Goal: Information Seeking & Learning: Learn about a topic

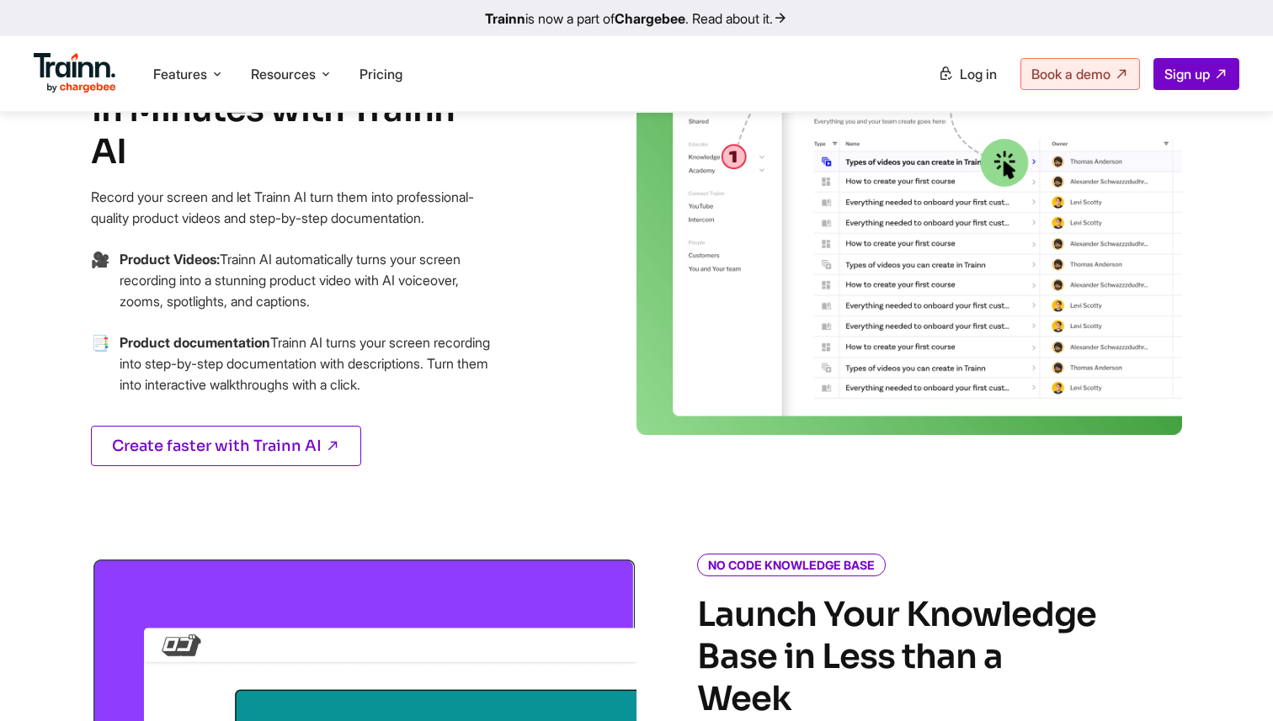
scroll to position [1344, 0]
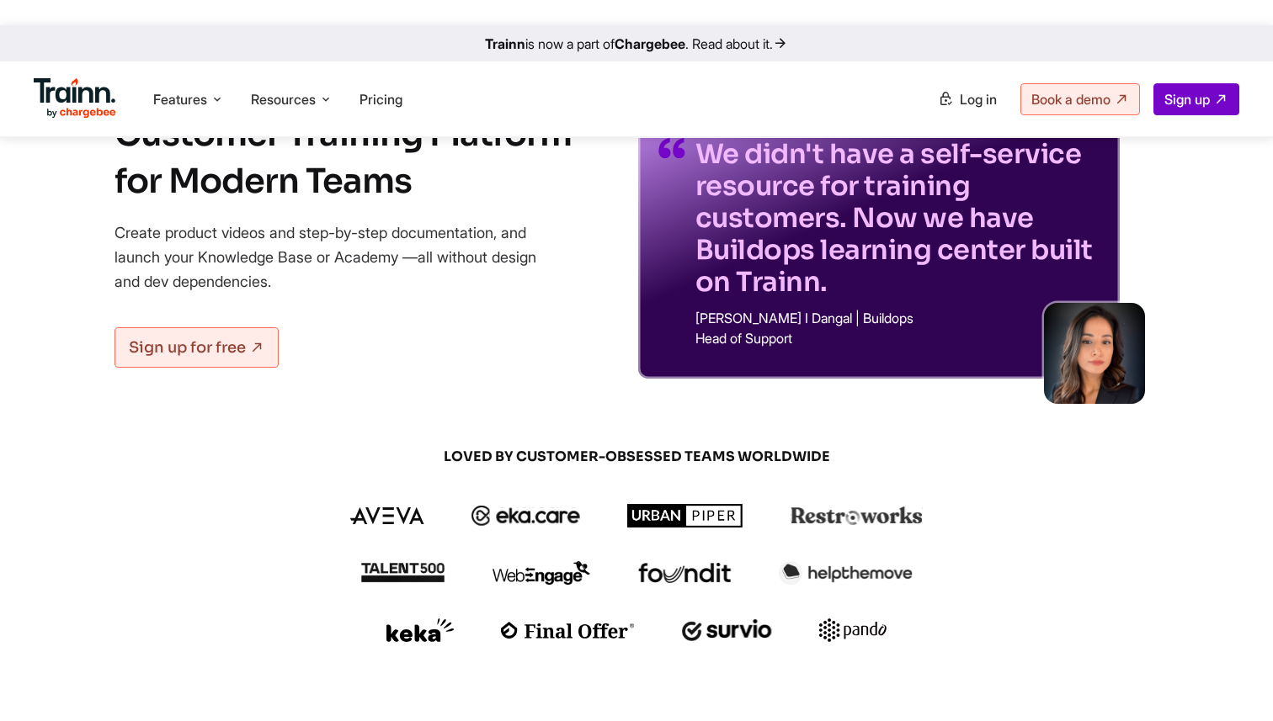
scroll to position [187, 0]
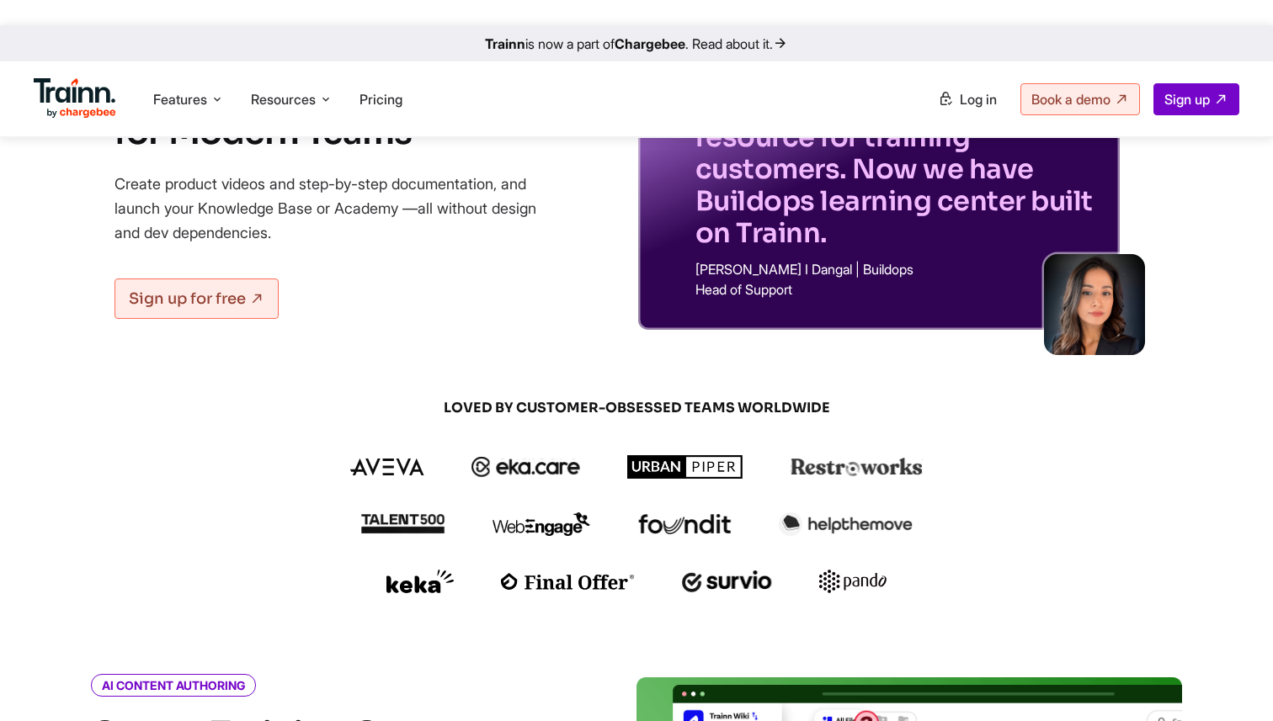
drag, startPoint x: 270, startPoint y: 607, endPoint x: 74, endPoint y: 608, distance: 196.1
click at [0, 0] on div at bounding box center [0, 0] width 0 height 0
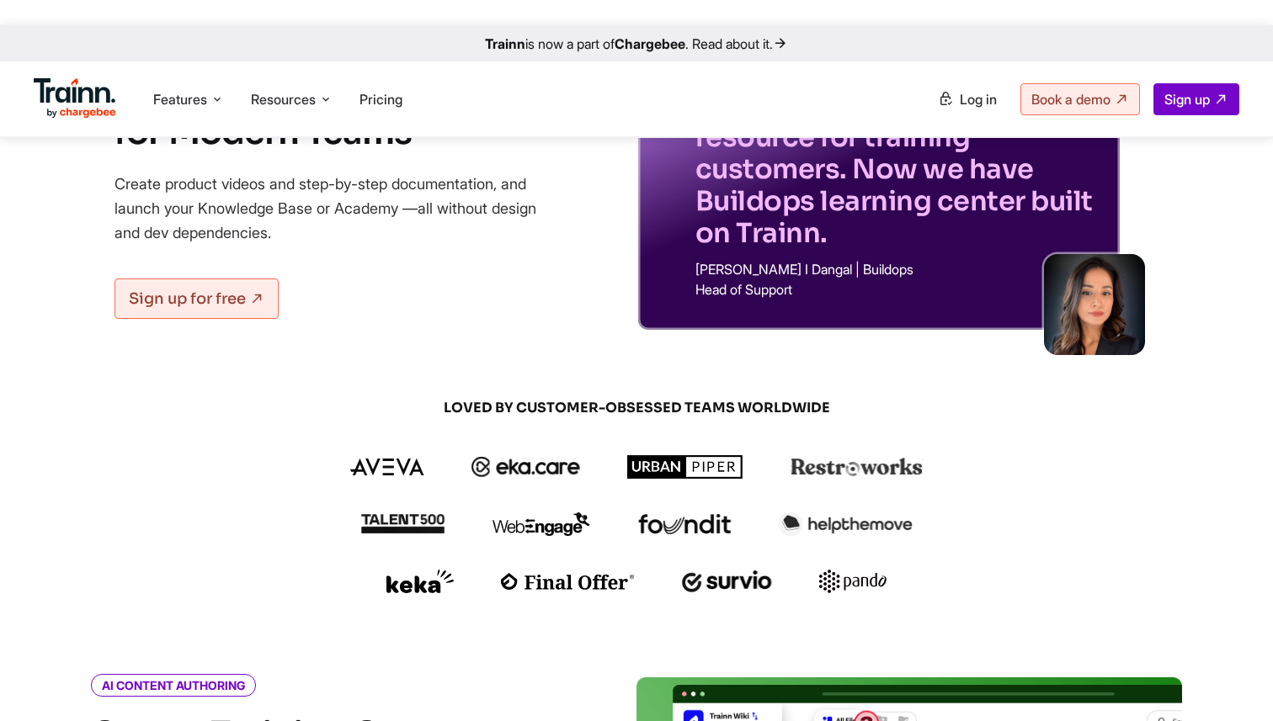
click at [0, 0] on div at bounding box center [0, 0] width 0 height 0
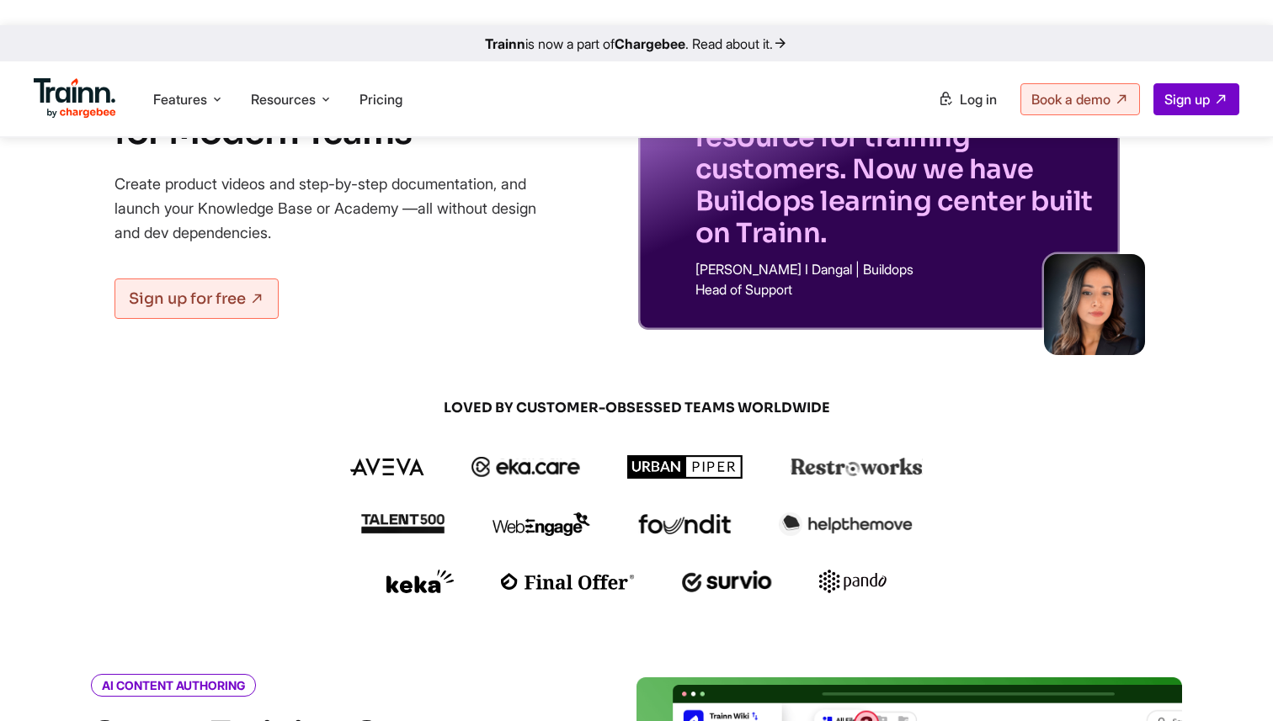
click at [0, 0] on div at bounding box center [0, 0] width 0 height 0
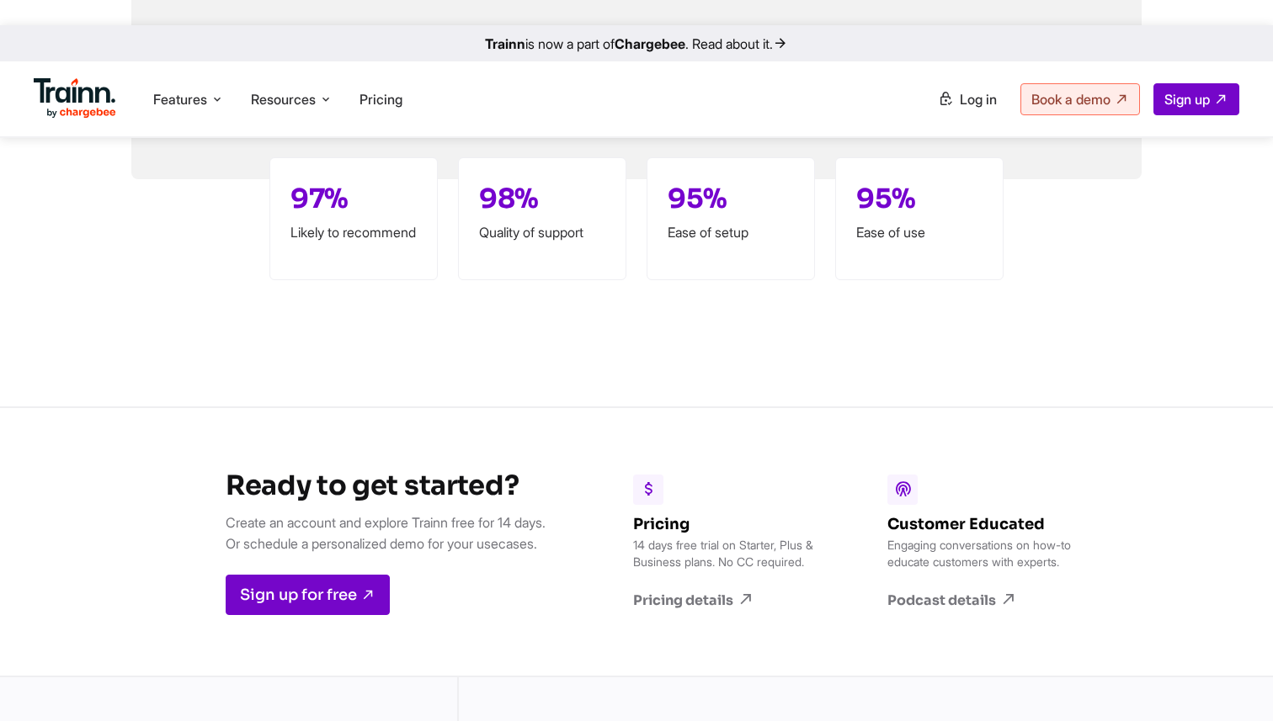
scroll to position [4984, 0]
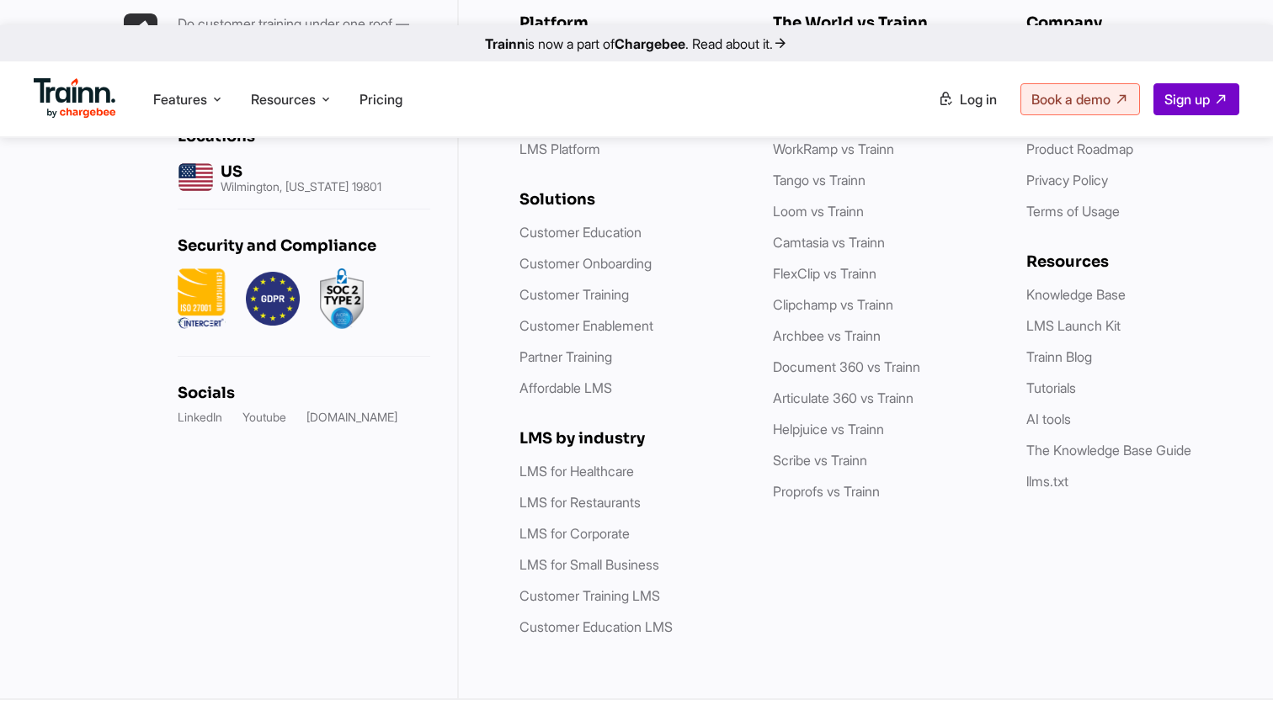
scroll to position [4948, 0]
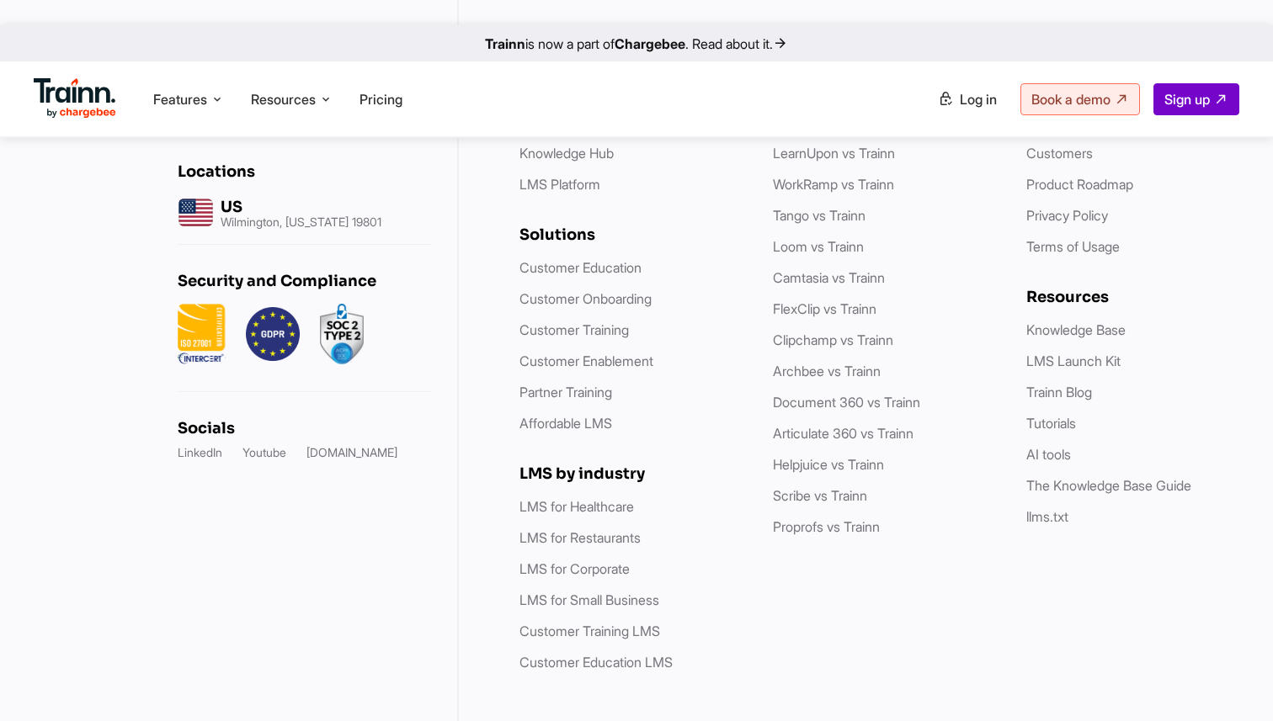
click at [0, 0] on div at bounding box center [0, 0] width 0 height 0
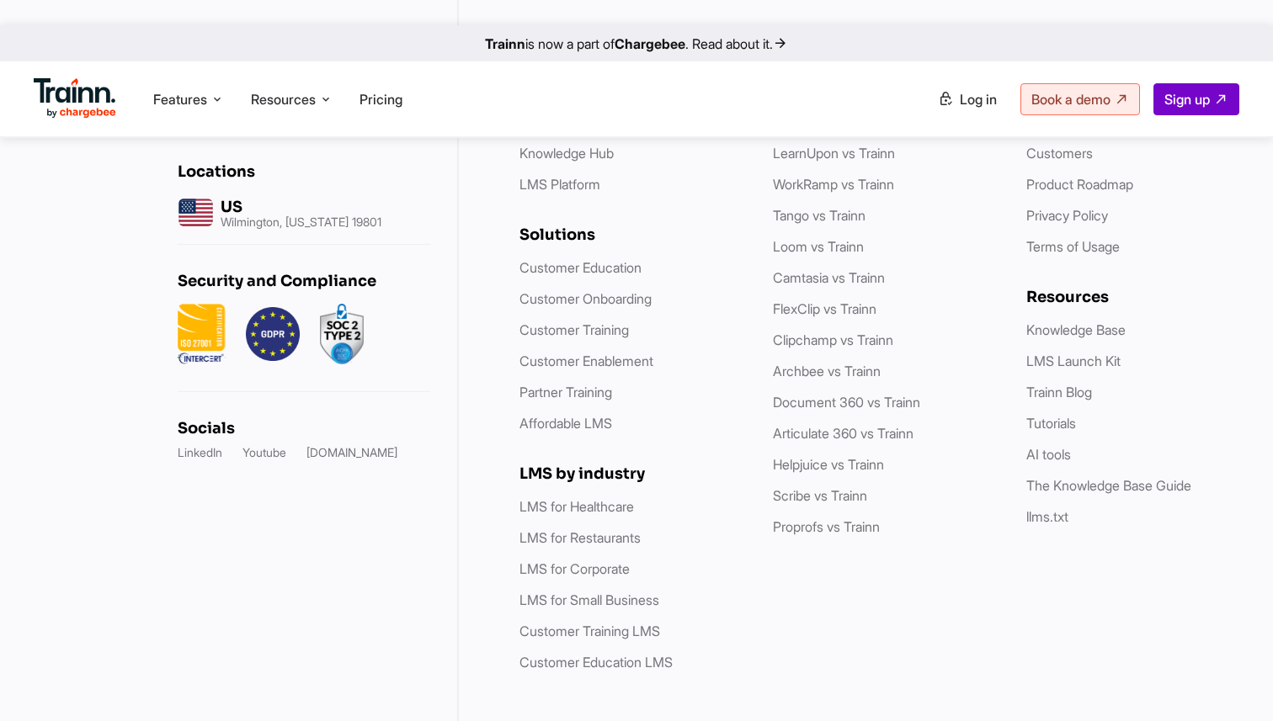
click at [0, 0] on div at bounding box center [0, 0] width 0 height 0
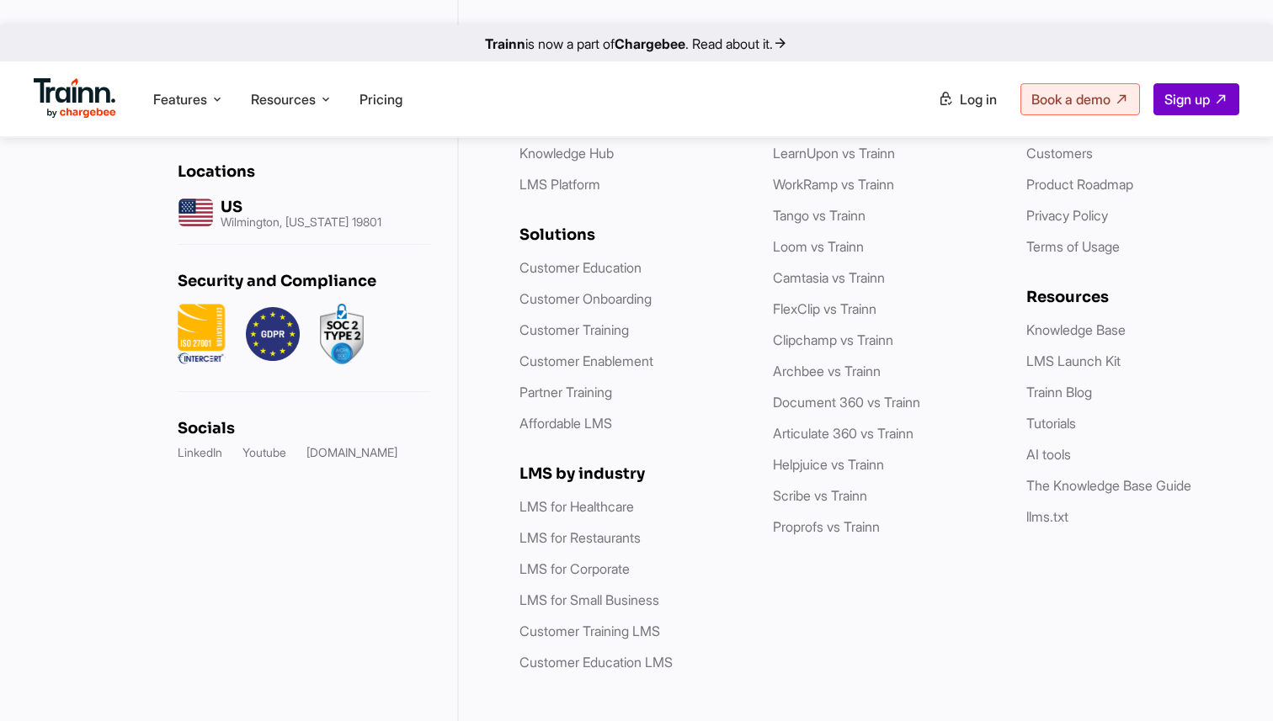
drag, startPoint x: 129, startPoint y: 656, endPoint x: 201, endPoint y: 617, distance: 82.5
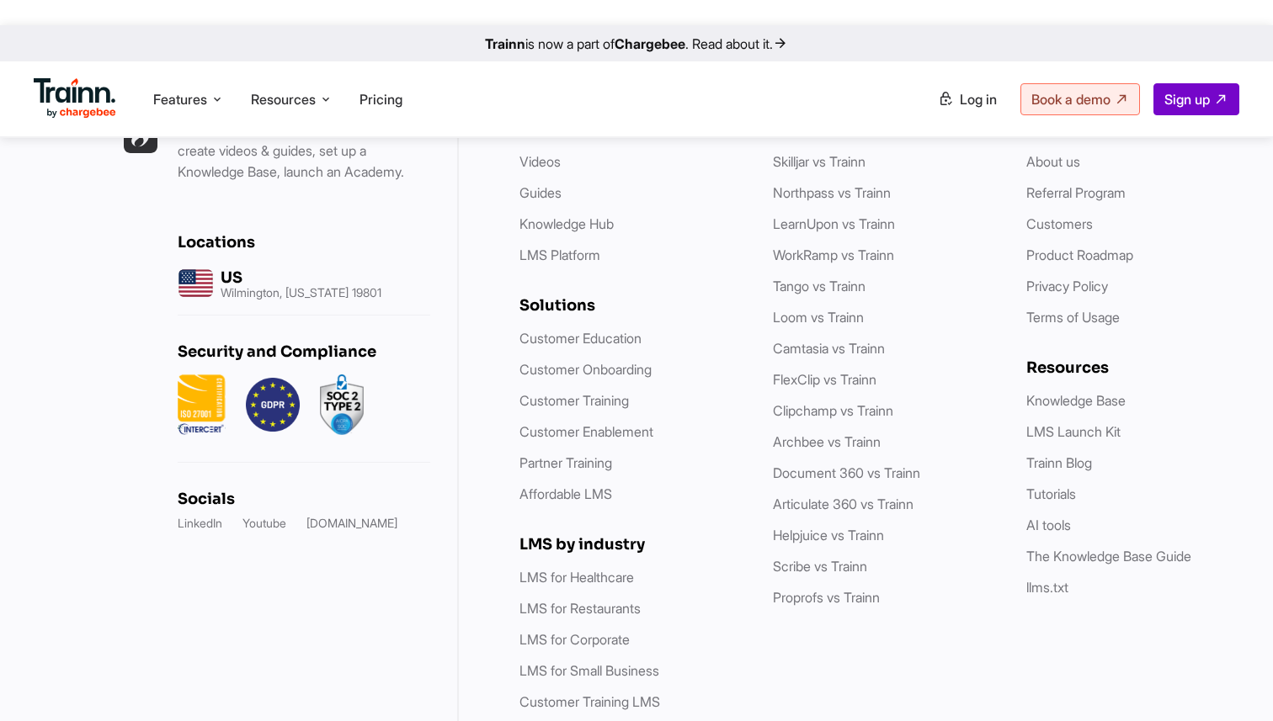
scroll to position [5019, 0]
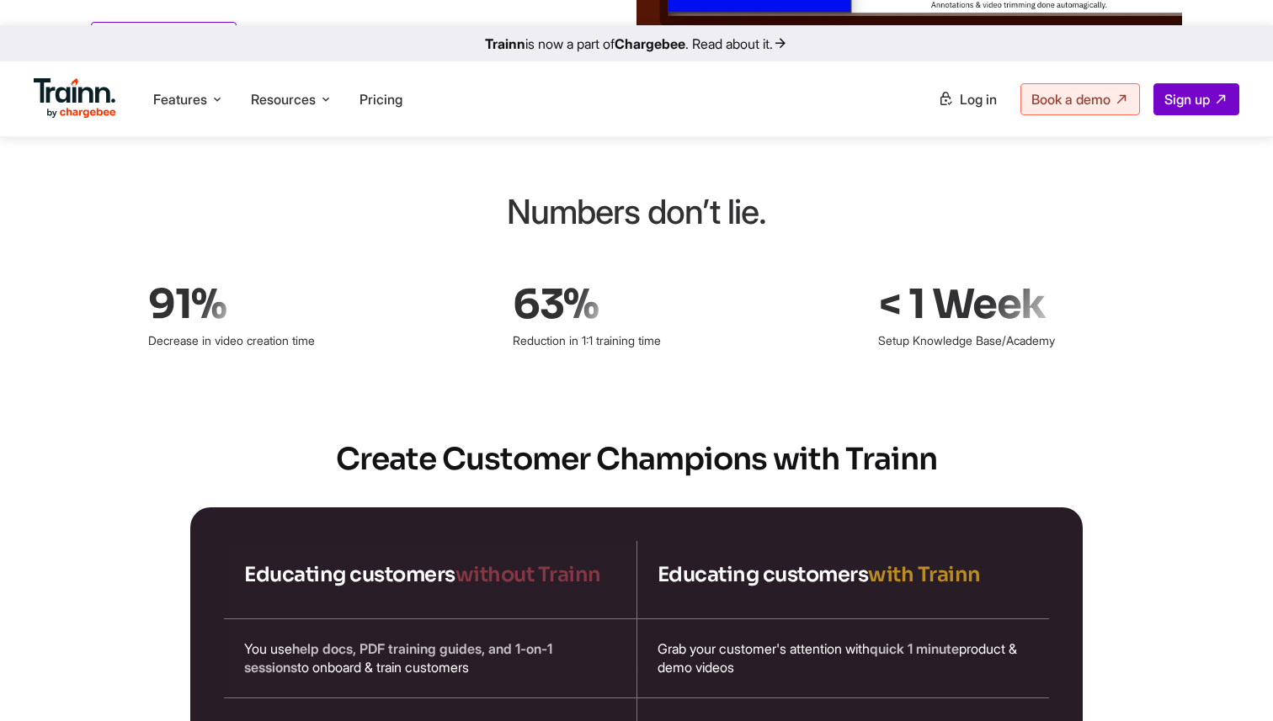
scroll to position [2523, 0]
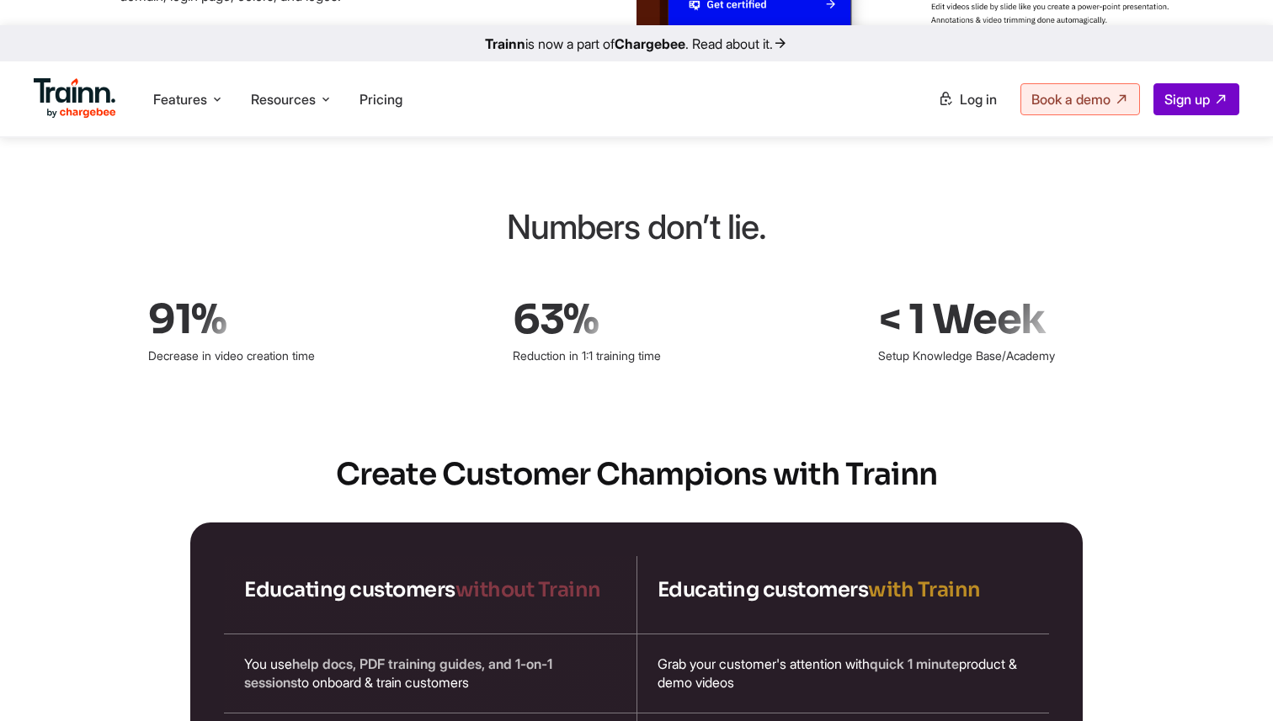
click at [0, 0] on div at bounding box center [0, 0] width 0 height 0
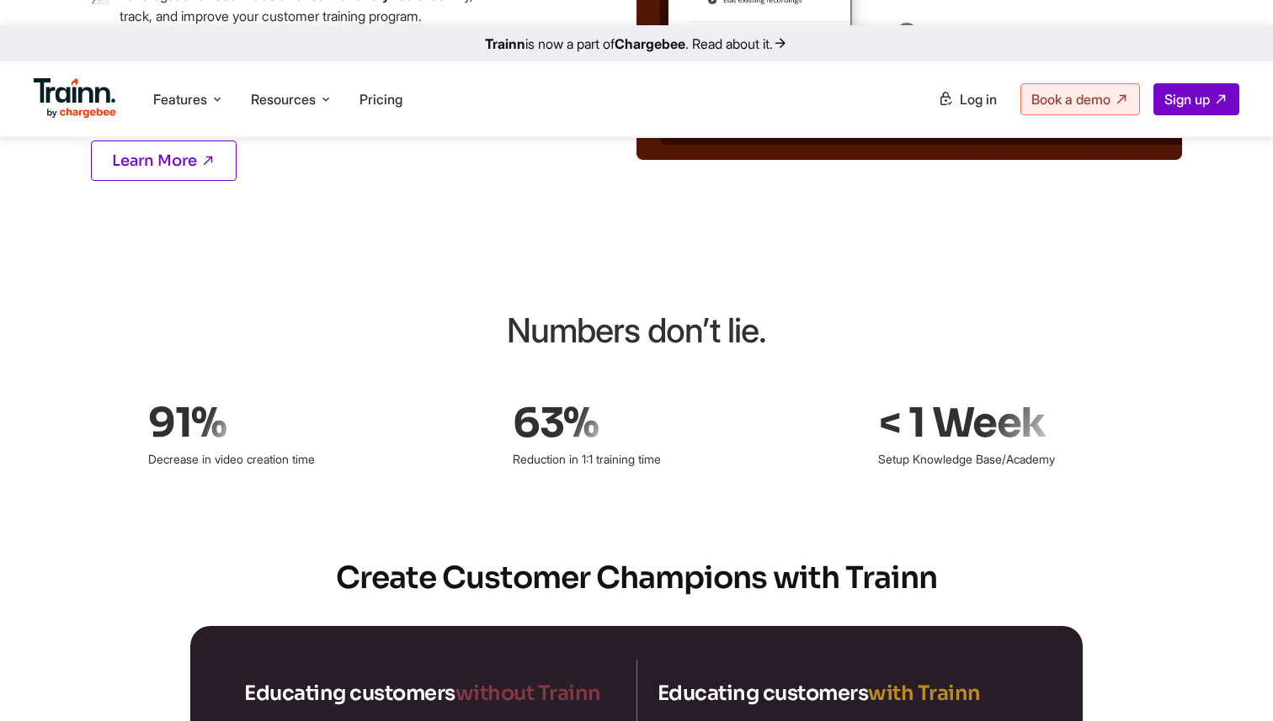
scroll to position [2401, 0]
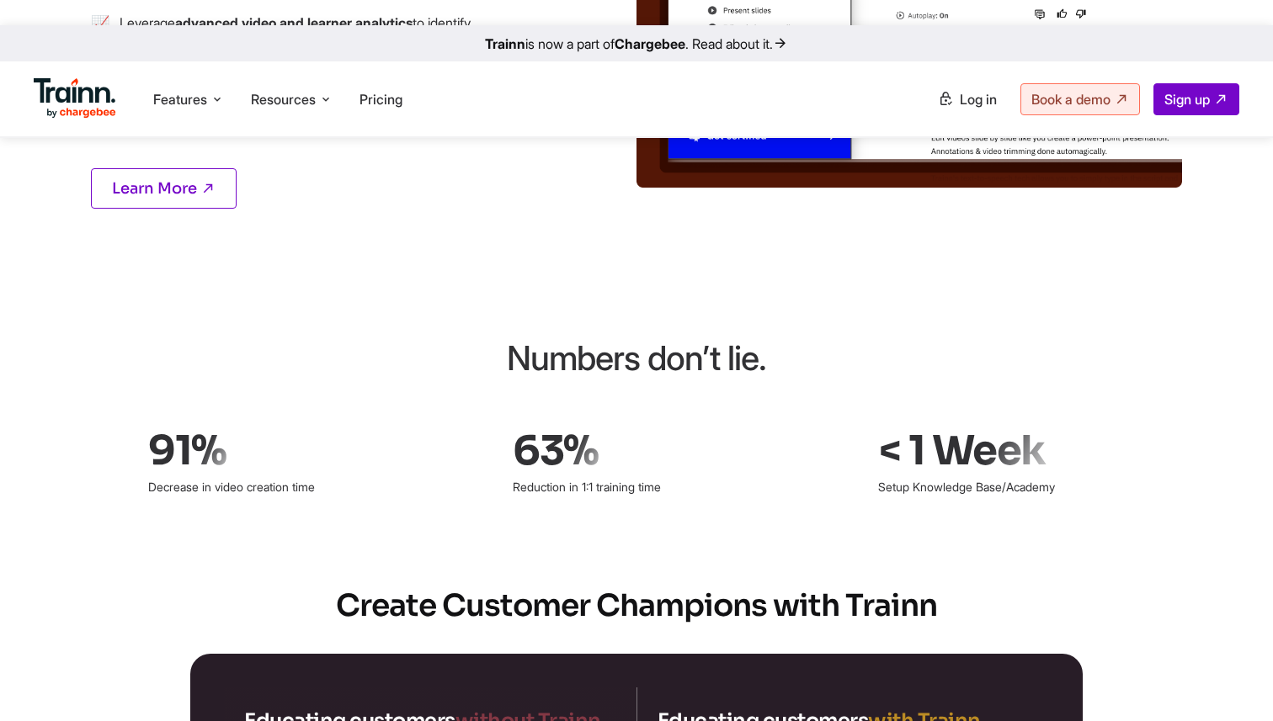
scroll to position [2395, 0]
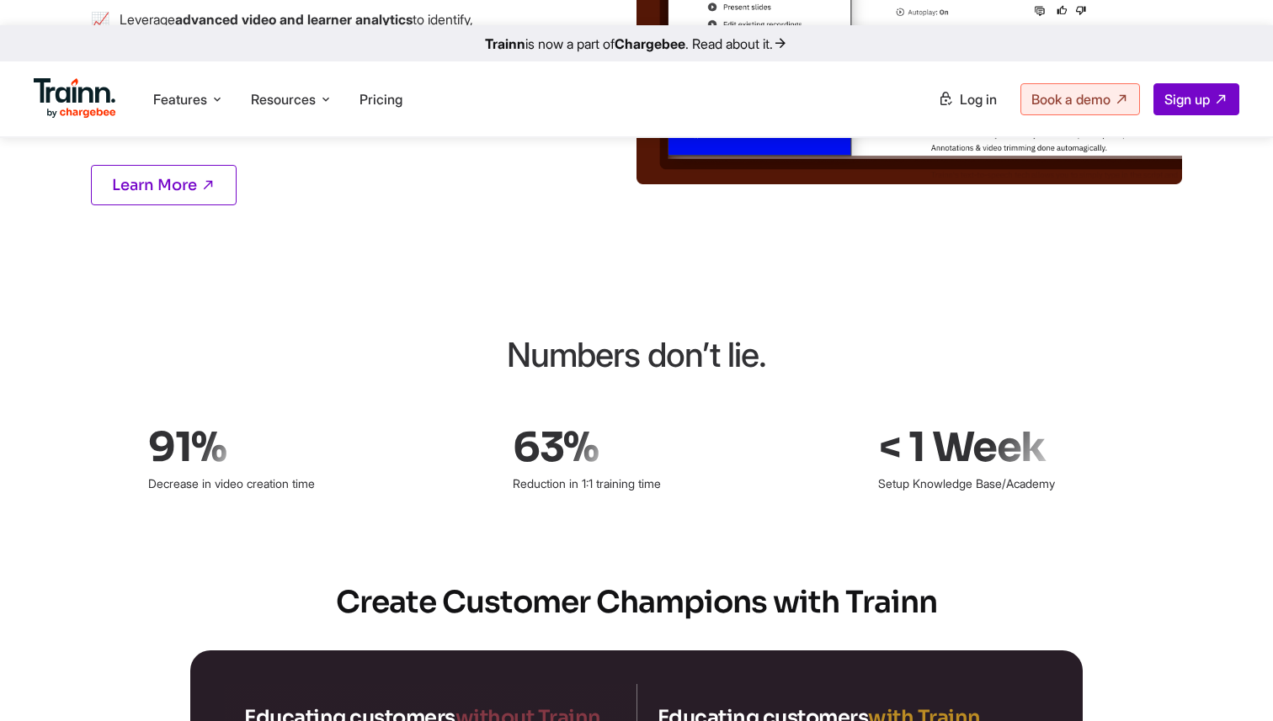
click at [0, 0] on div at bounding box center [0, 0] width 0 height 0
click at [0, 0] on input "Border Search:" at bounding box center [0, 0] width 0 height 0
click at [0, 0] on label at bounding box center [0, 0] width 0 height 0
click at [0, 0] on input "Border Search:" at bounding box center [0, 0] width 0 height 0
click at [0, 0] on div at bounding box center [0, 0] width 0 height 0
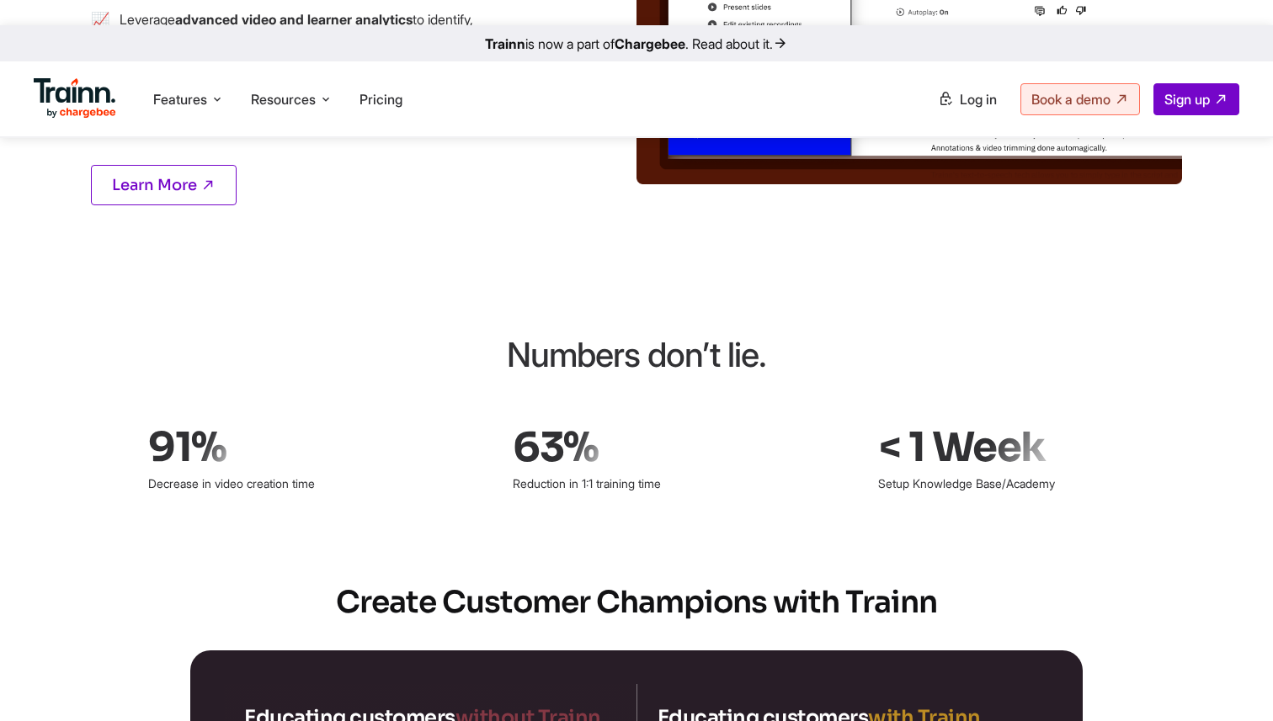
click at [0, 0] on input "Border Search:" at bounding box center [0, 0] width 0 height 0
click at [0, 0] on div at bounding box center [0, 0] width 0 height 0
click at [0, 0] on input "Border Search:" at bounding box center [0, 0] width 0 height 0
click at [0, 0] on div at bounding box center [0, 0] width 0 height 0
click at [0, 0] on input "Border Search:" at bounding box center [0, 0] width 0 height 0
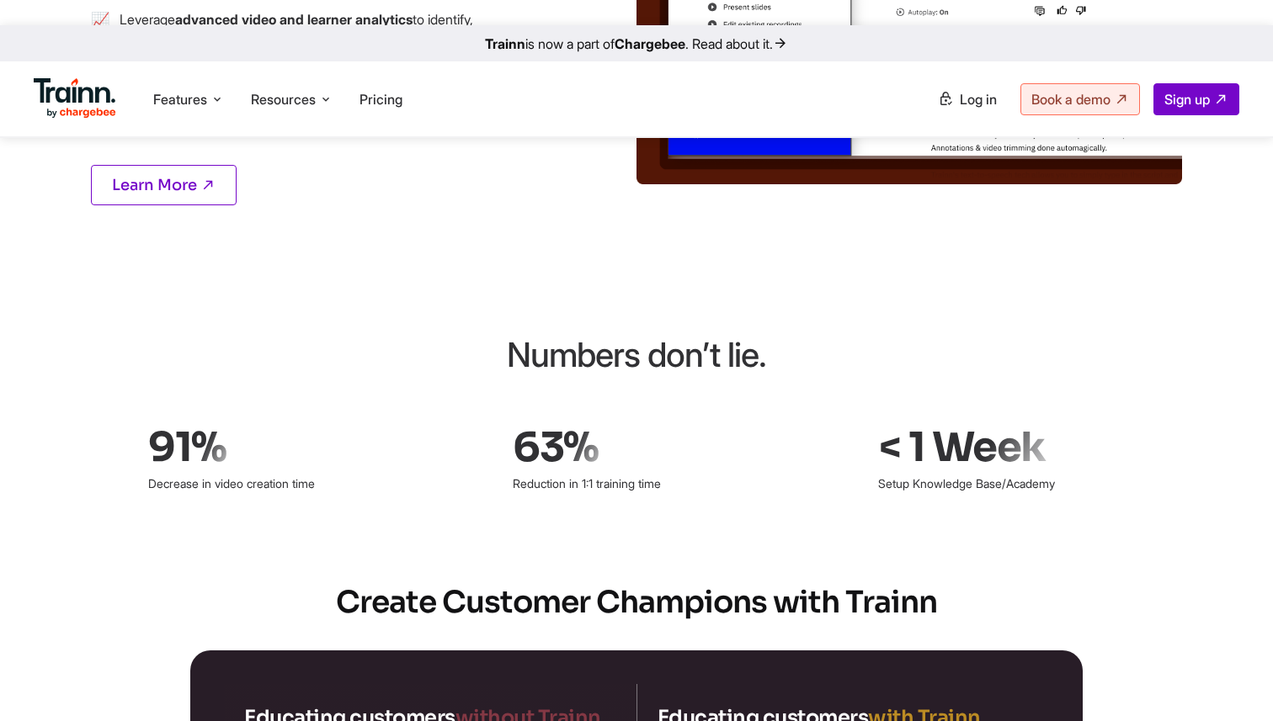
click at [0, 0] on div at bounding box center [0, 0] width 0 height 0
click at [0, 0] on input "Border Search:" at bounding box center [0, 0] width 0 height 0
click at [0, 0] on div at bounding box center [0, 0] width 0 height 0
click at [0, 0] on input "Show Guides:" at bounding box center [0, 0] width 0 height 0
click at [0, 0] on div "Enable Element Mode Width: 0 Height: 0 Left: 0 Top: 0 Right: 0 Bottom: 0 Color:…" at bounding box center [0, 0] width 0 height 0
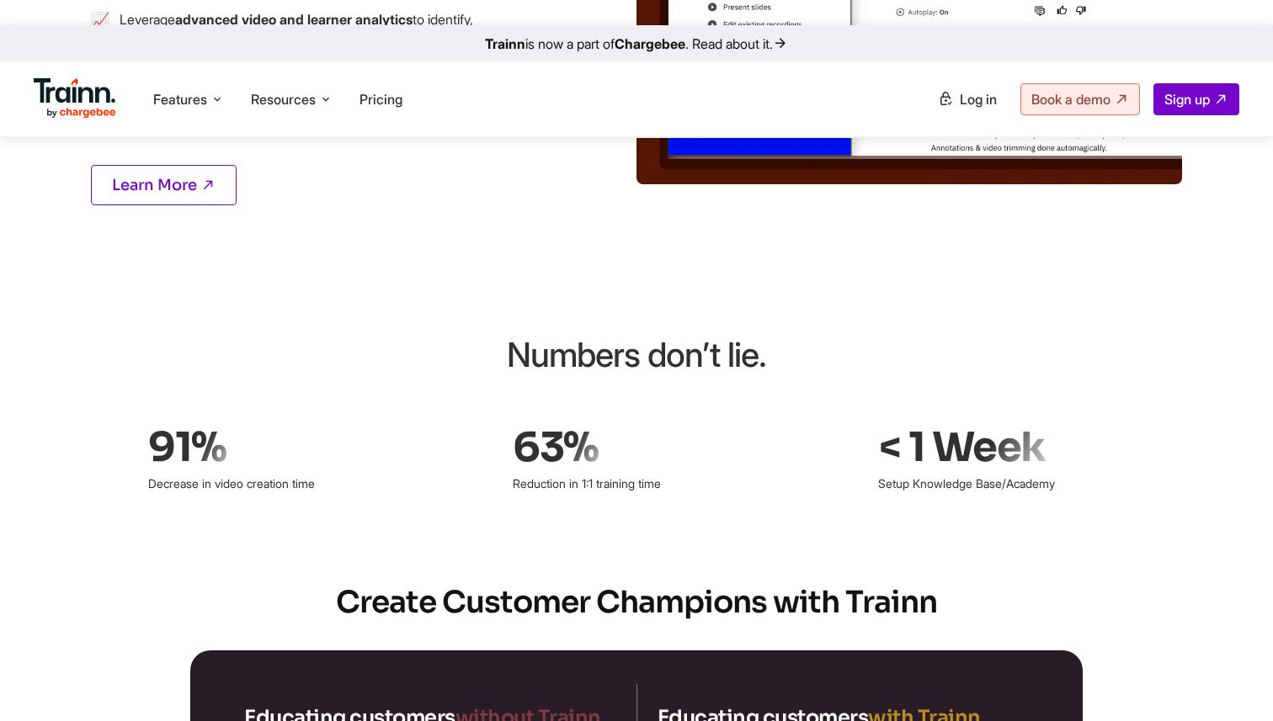
click at [0, 0] on div at bounding box center [0, 0] width 0 height 0
click at [0, 0] on input "Border Search:" at bounding box center [0, 0] width 0 height 0
click at [0, 0] on div at bounding box center [0, 0] width 0 height 0
click at [0, 0] on input "Border Search:" at bounding box center [0, 0] width 0 height 0
click at [0, 0] on img at bounding box center [0, 0] width 0 height 0
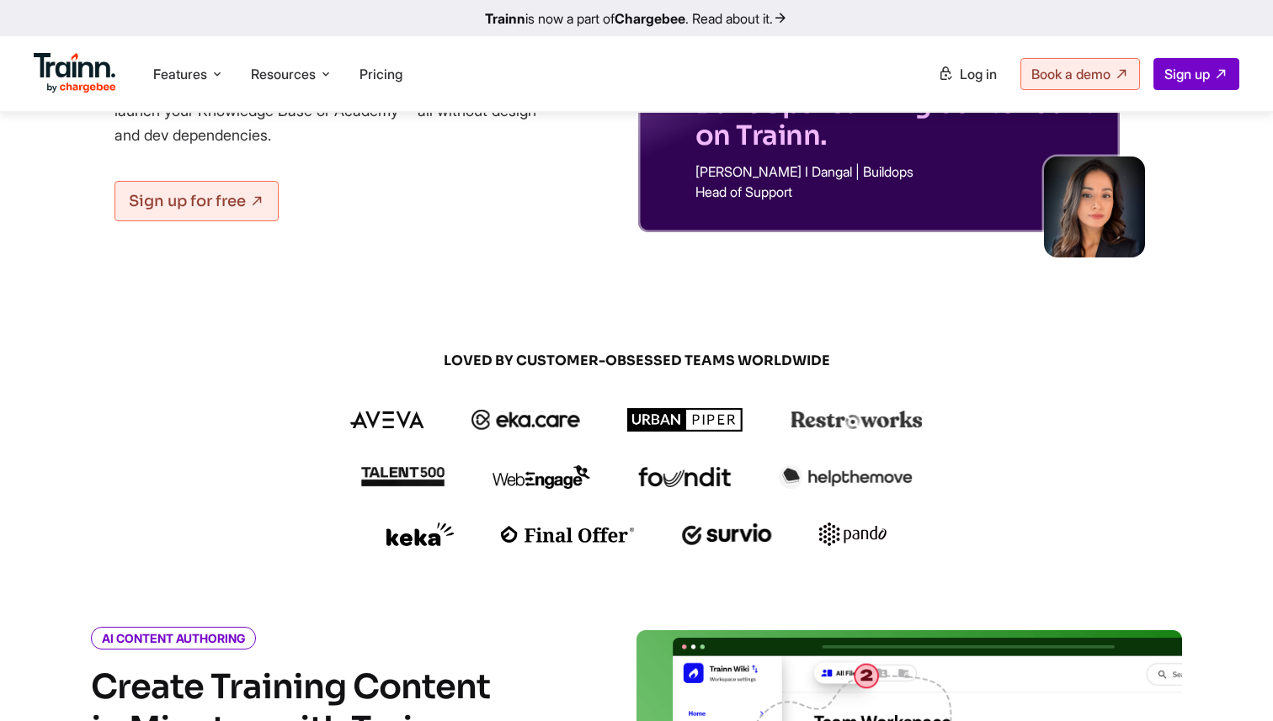
scroll to position [0, 0]
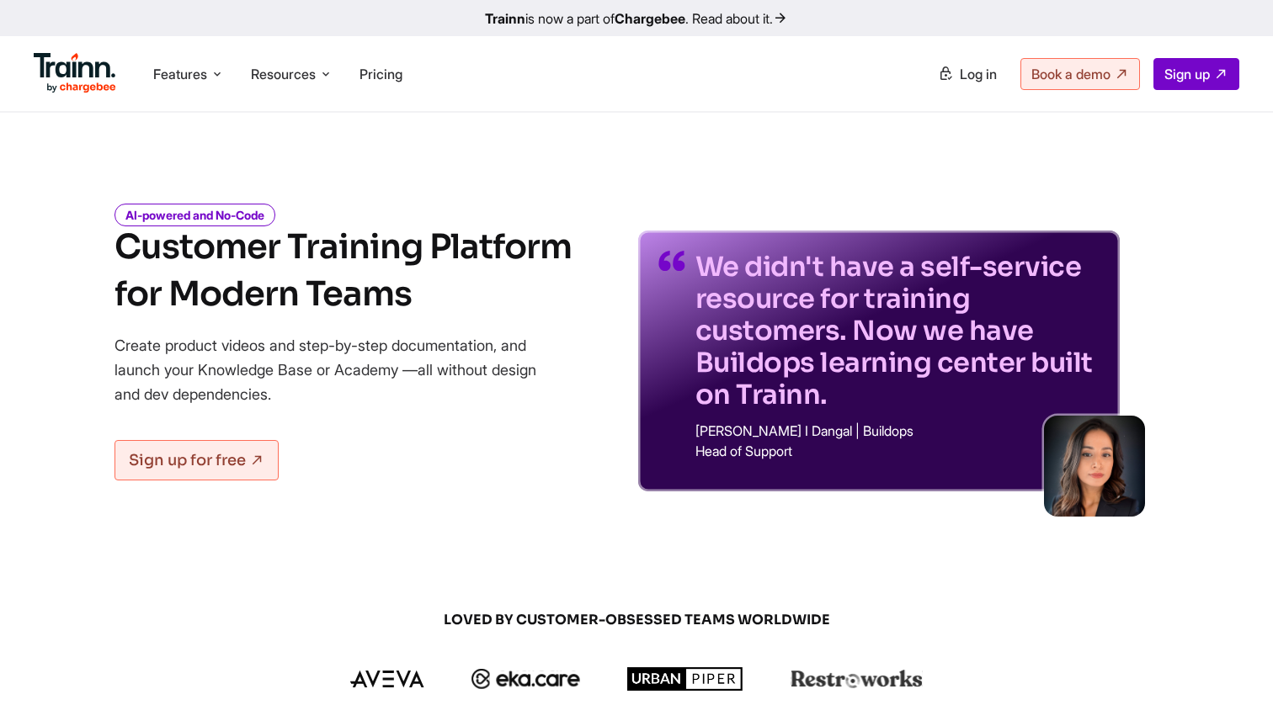
click at [0, 0] on img at bounding box center [0, 0] width 0 height 0
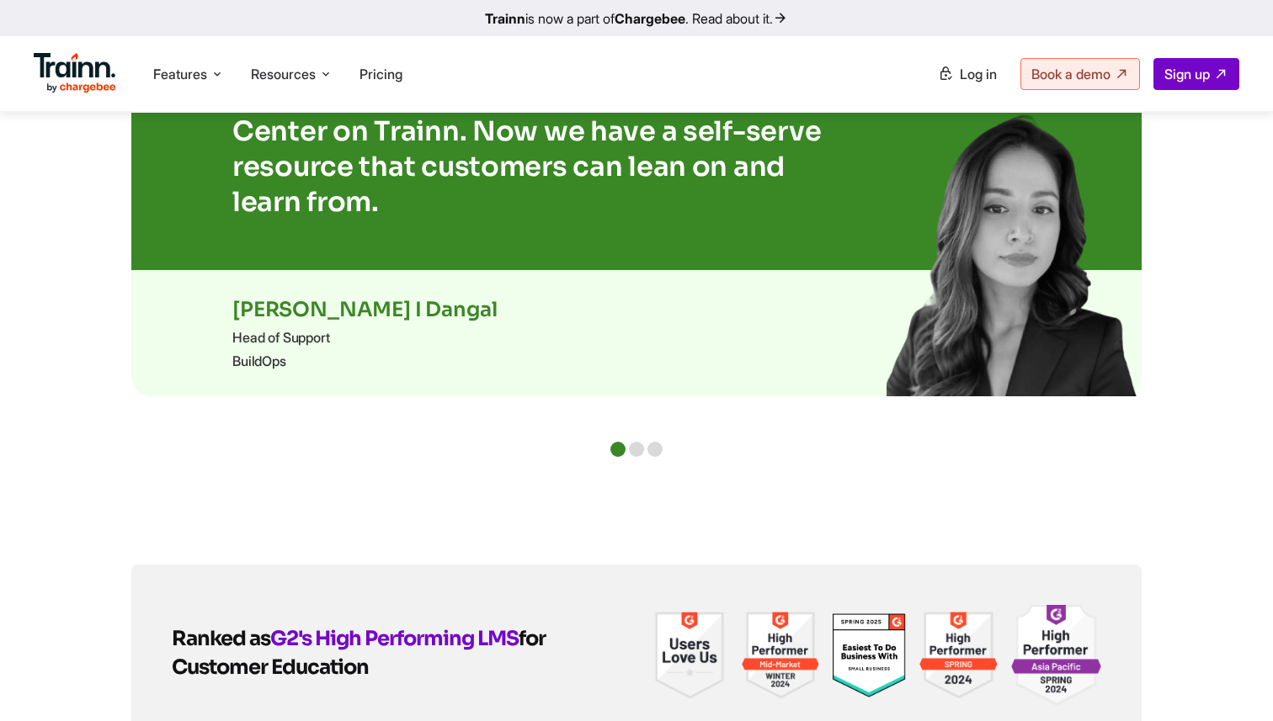
scroll to position [3741, 0]
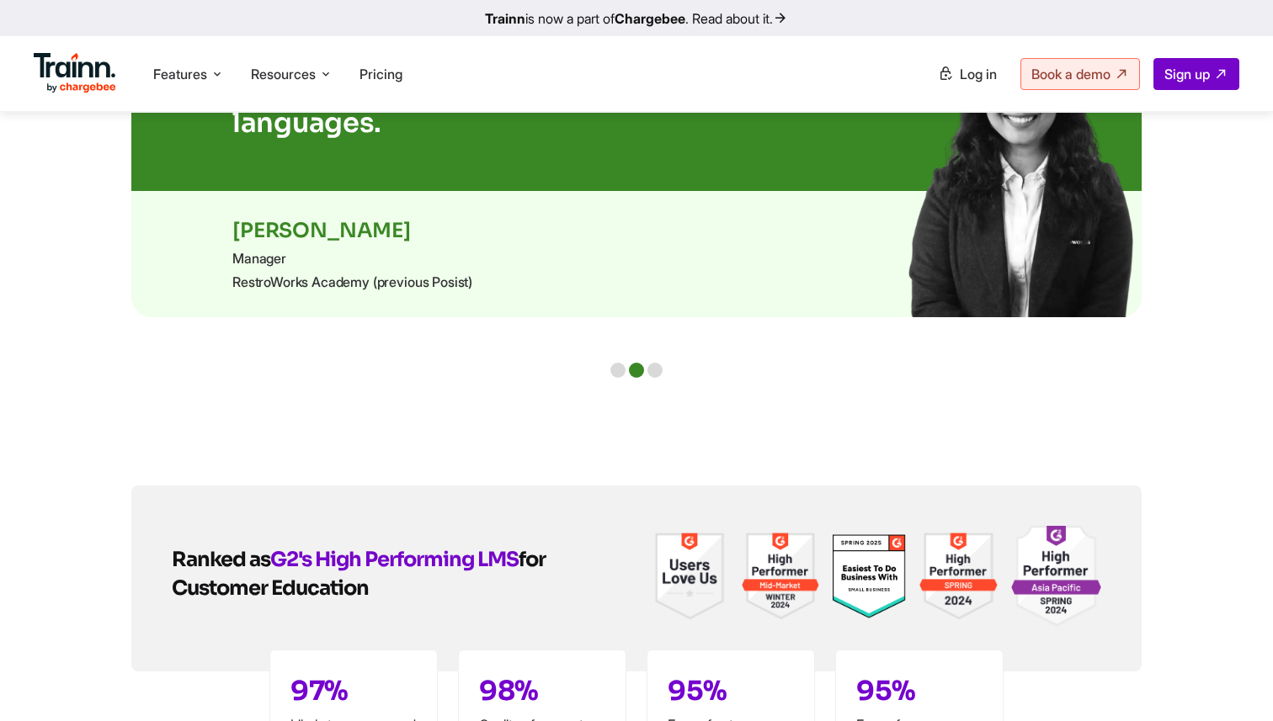
scroll to position [3706, 0]
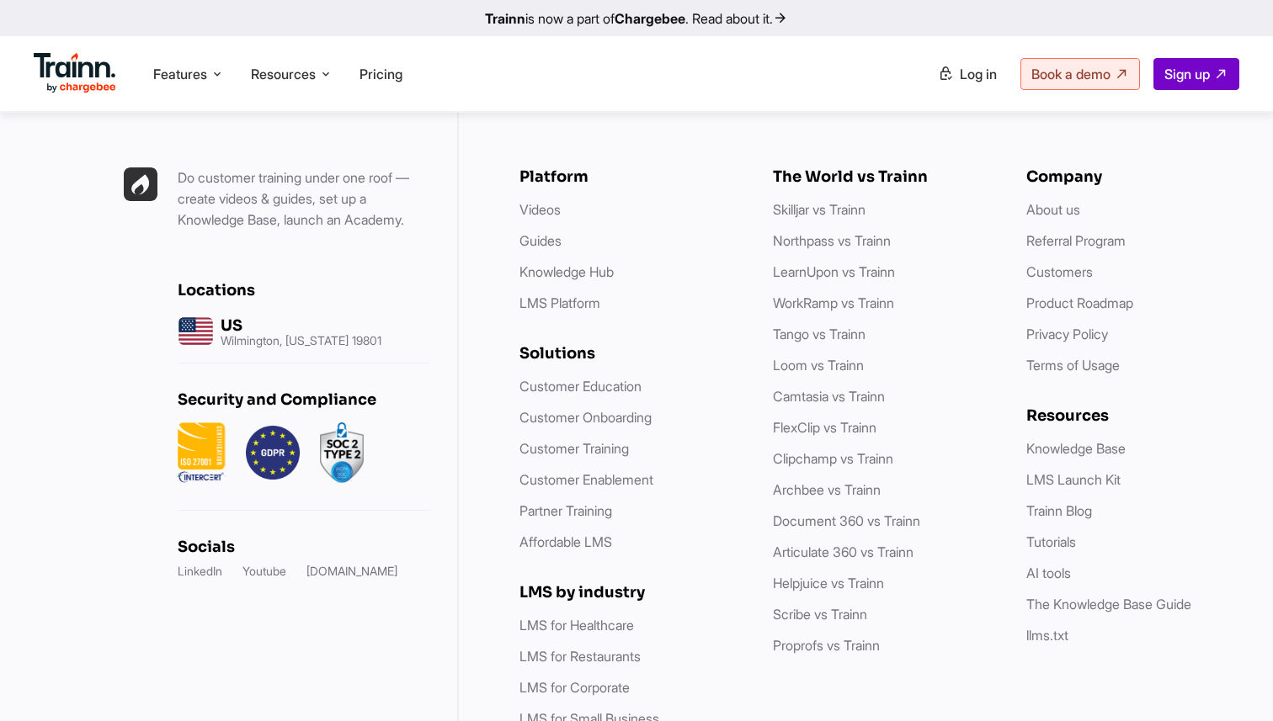
scroll to position [4994, 0]
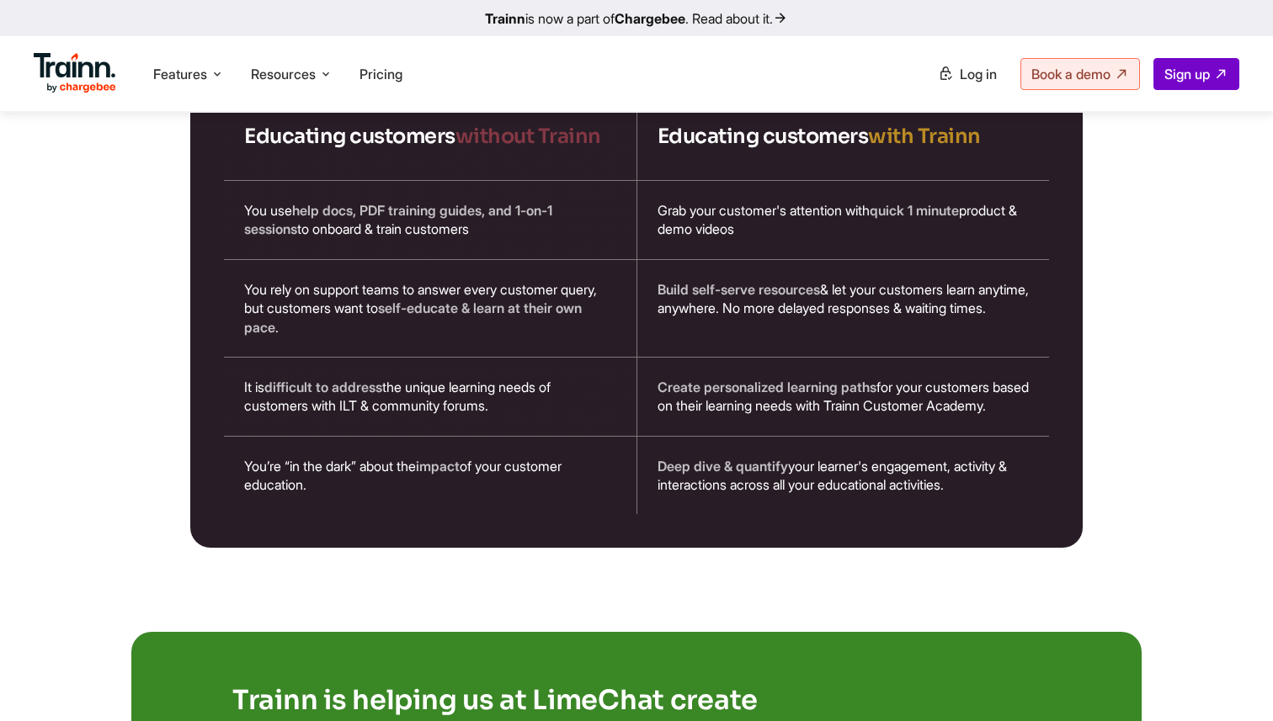
scroll to position [2401, 0]
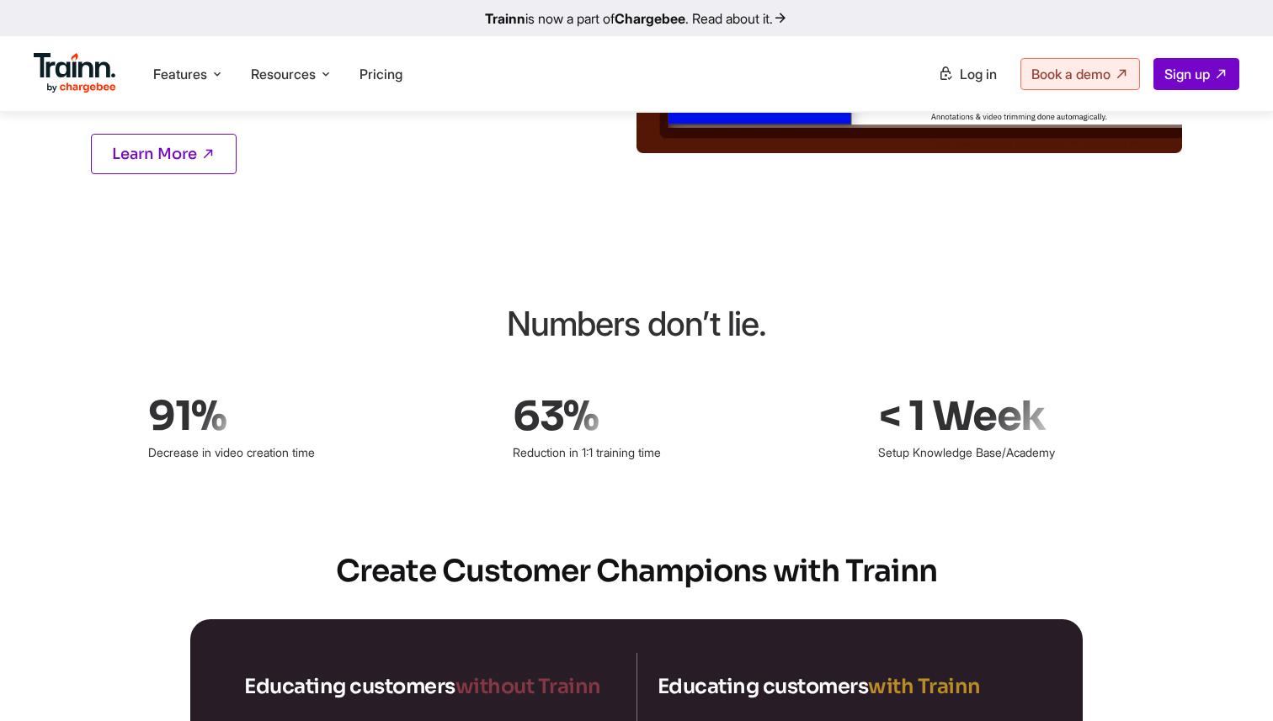
click at [311, 344] on body "Trainn is now a part of Chargebee . Read about it. Features Product Videos Crea…" at bounding box center [636, 454] width 1273 height 5711
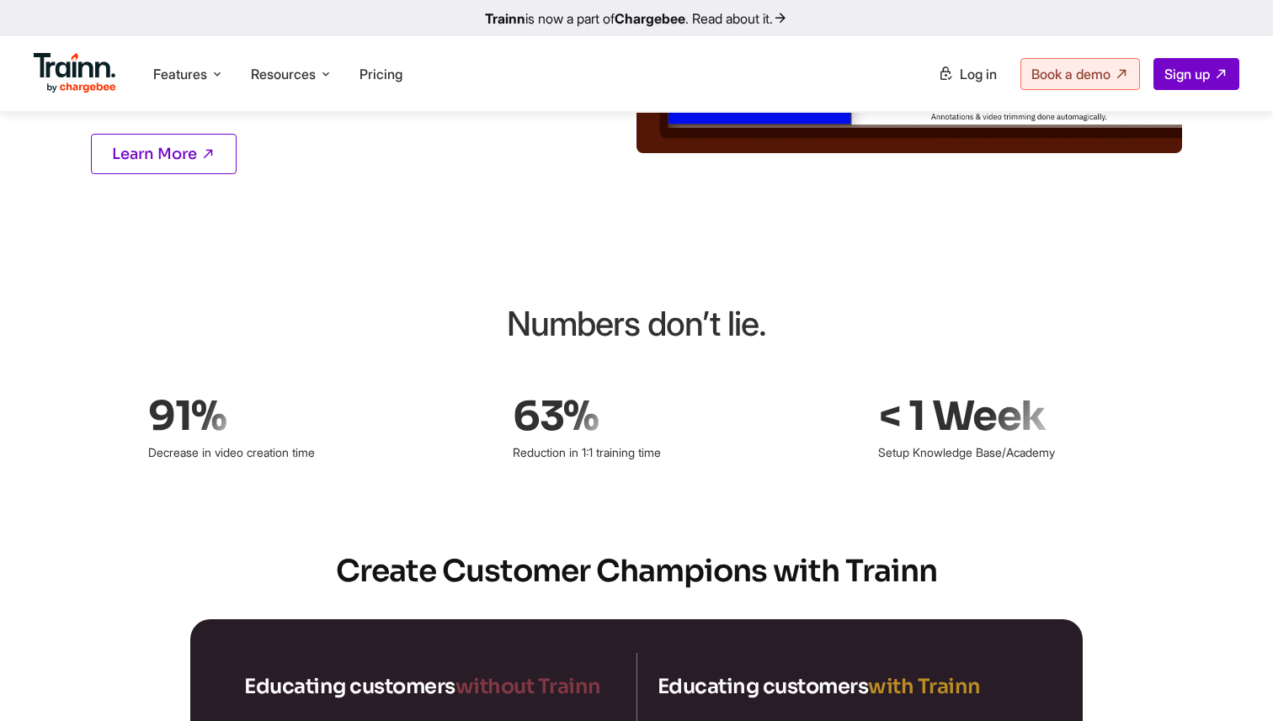
click at [173, 275] on body "Trainn is now a part of Chargebee . Read about it. Features Product Videos Crea…" at bounding box center [636, 454] width 1273 height 5711
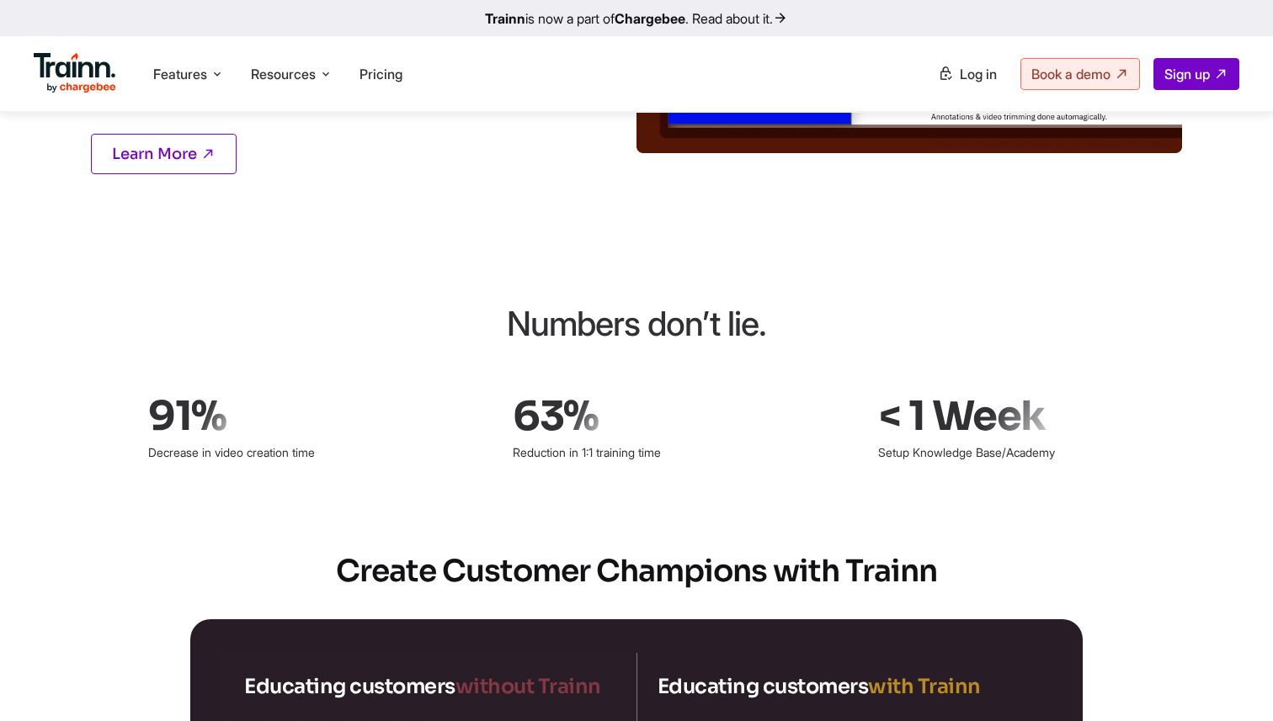
click at [280, 385] on body "Trainn is now a part of Chargebee . Read about it. Features Product Videos Crea…" at bounding box center [636, 454] width 1273 height 5711
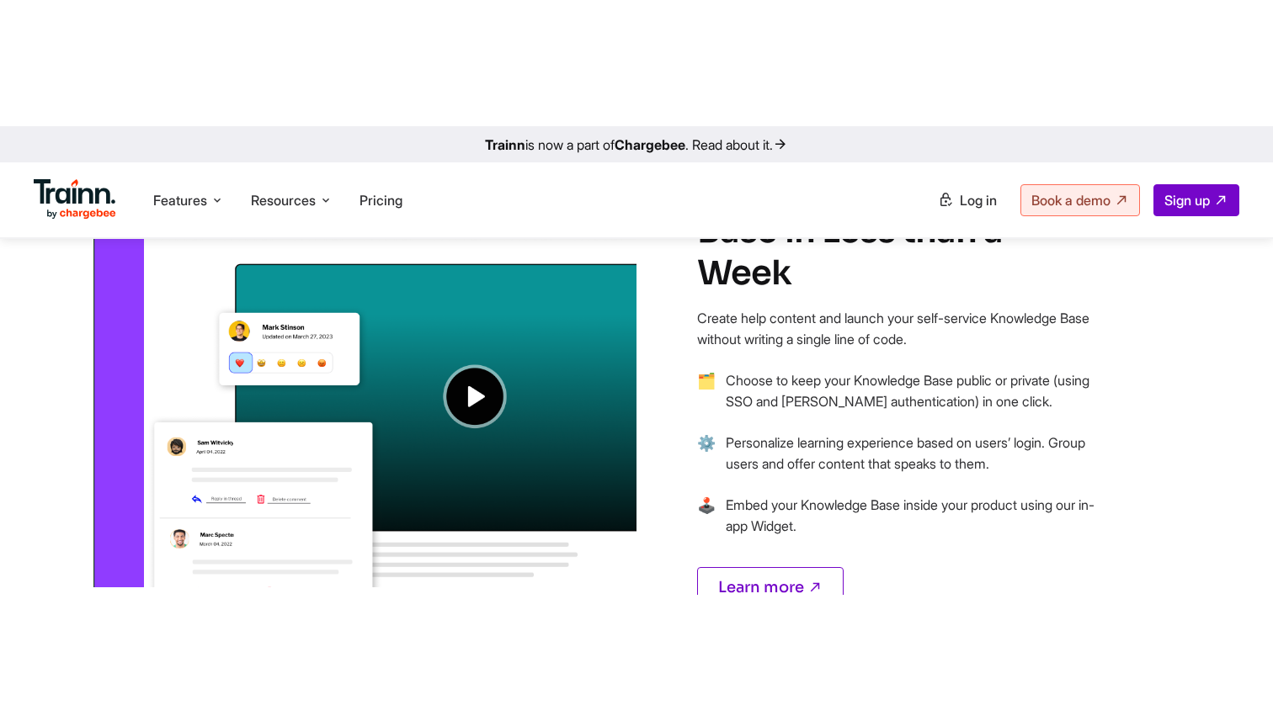
scroll to position [1433, 0]
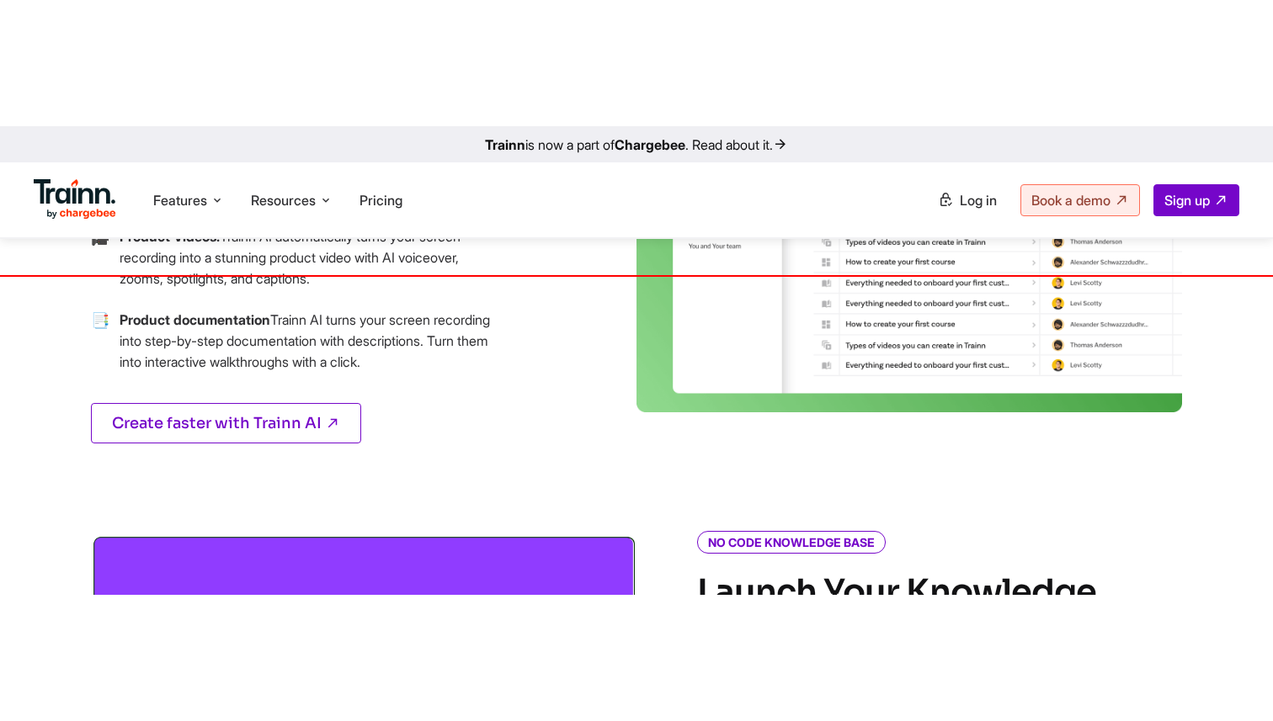
scroll to position [905, 0]
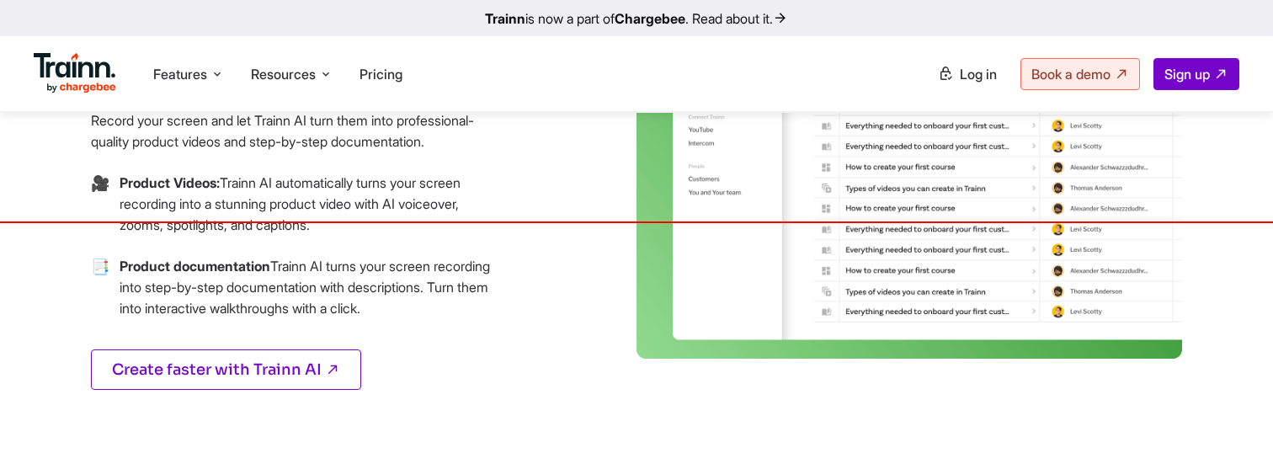
click at [35, 320] on div "AI CONTENT AUTHORING Create Training Content in Minutes with Trainn AI Record y…" at bounding box center [333, 182] width 606 height 497
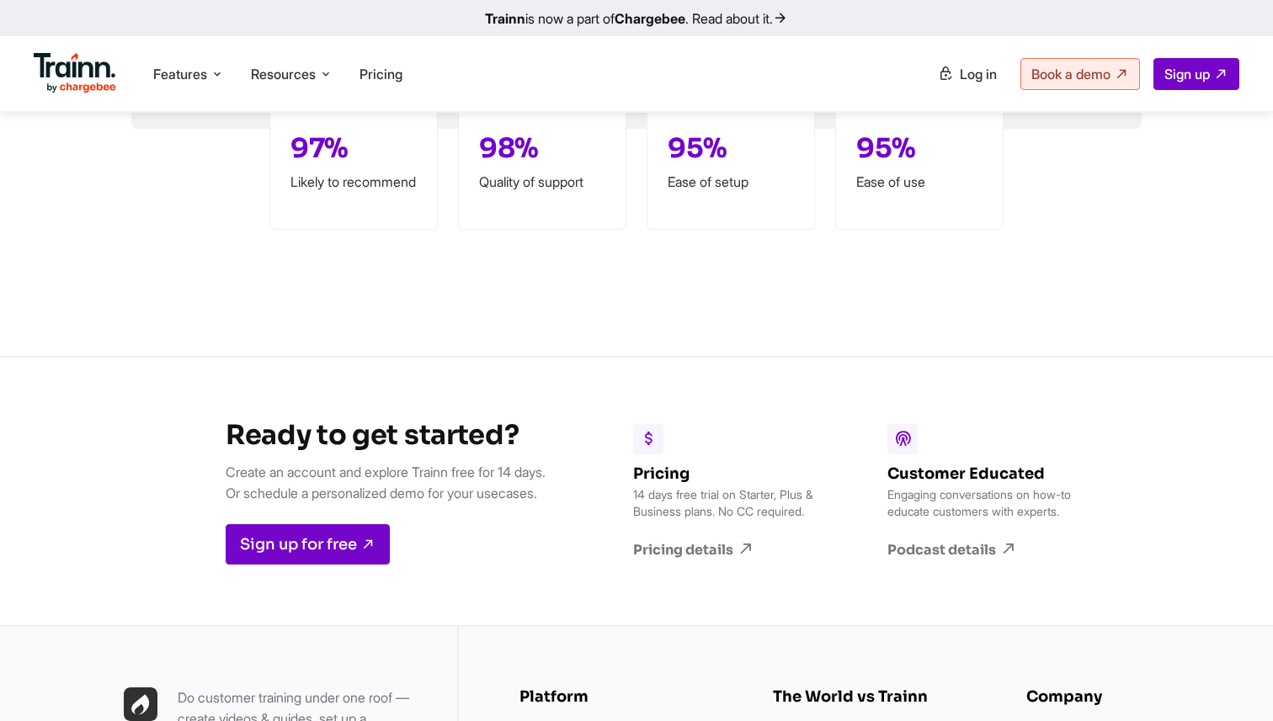
scroll to position [4378, 0]
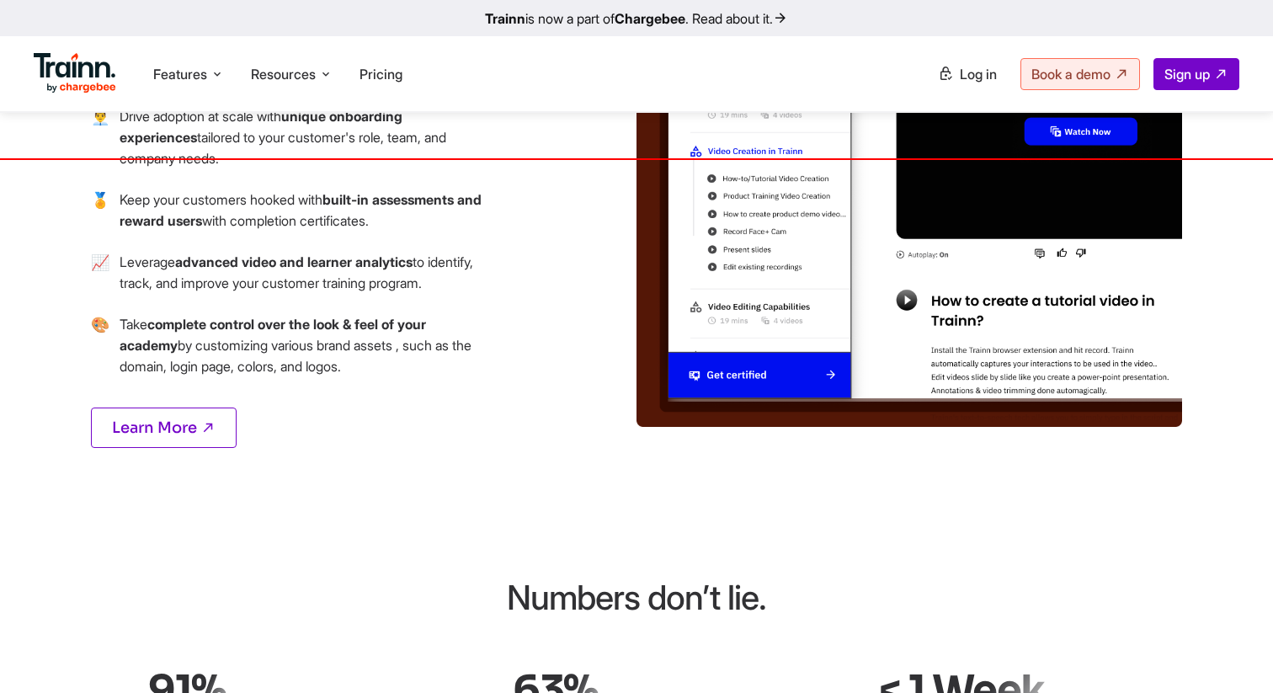
scroll to position [2124, 0]
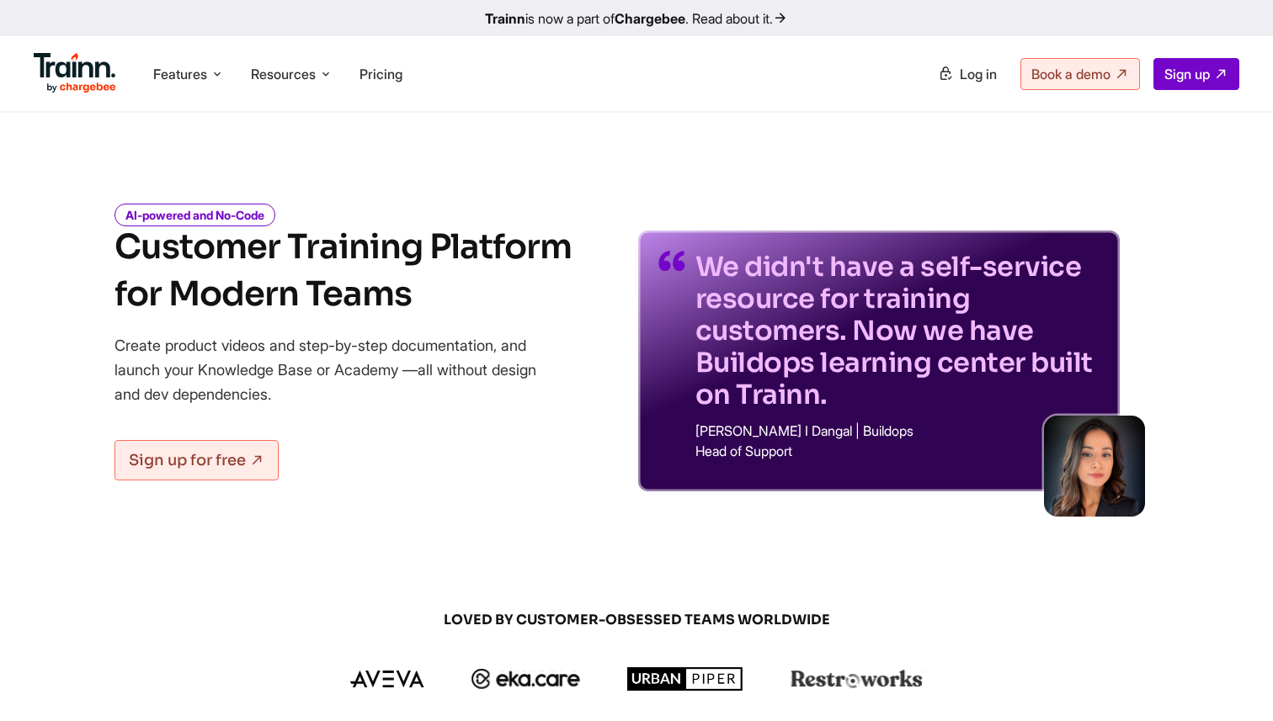
click at [611, 212] on div "We didn't have a self-service resource for training customers. Now we have Buil…" at bounding box center [878, 335] width 560 height 311
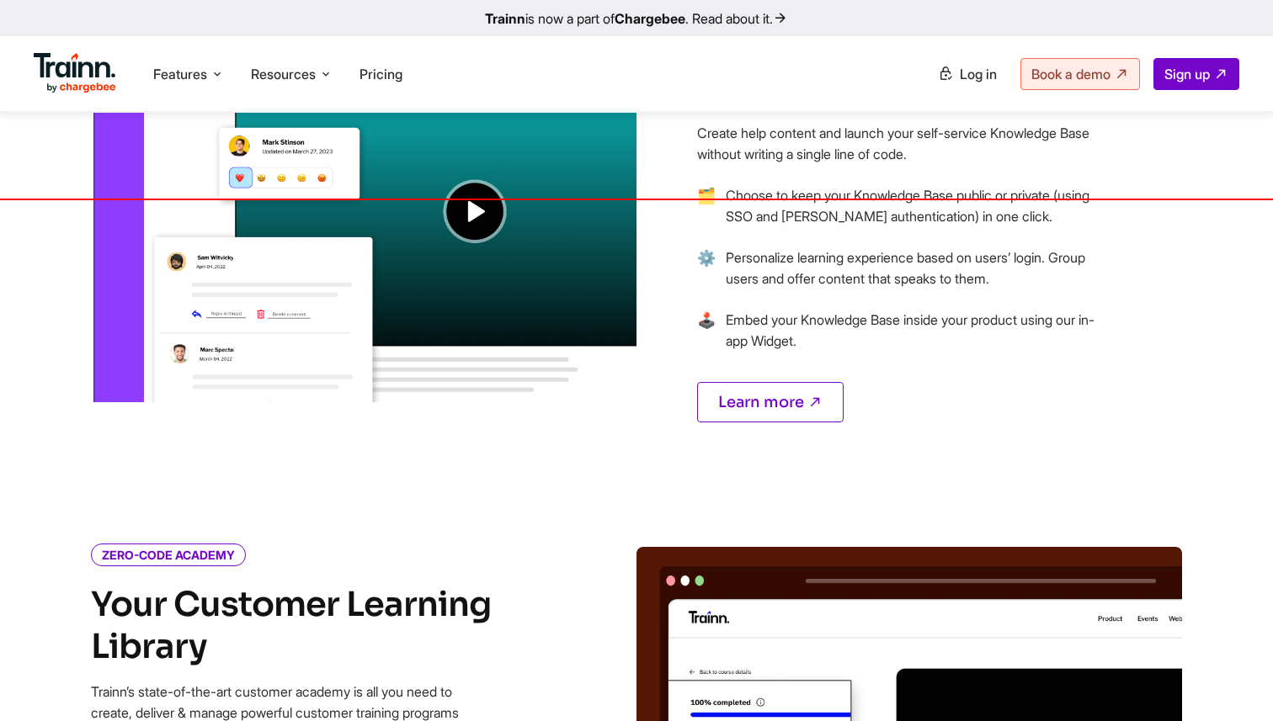
scroll to position [1491, 0]
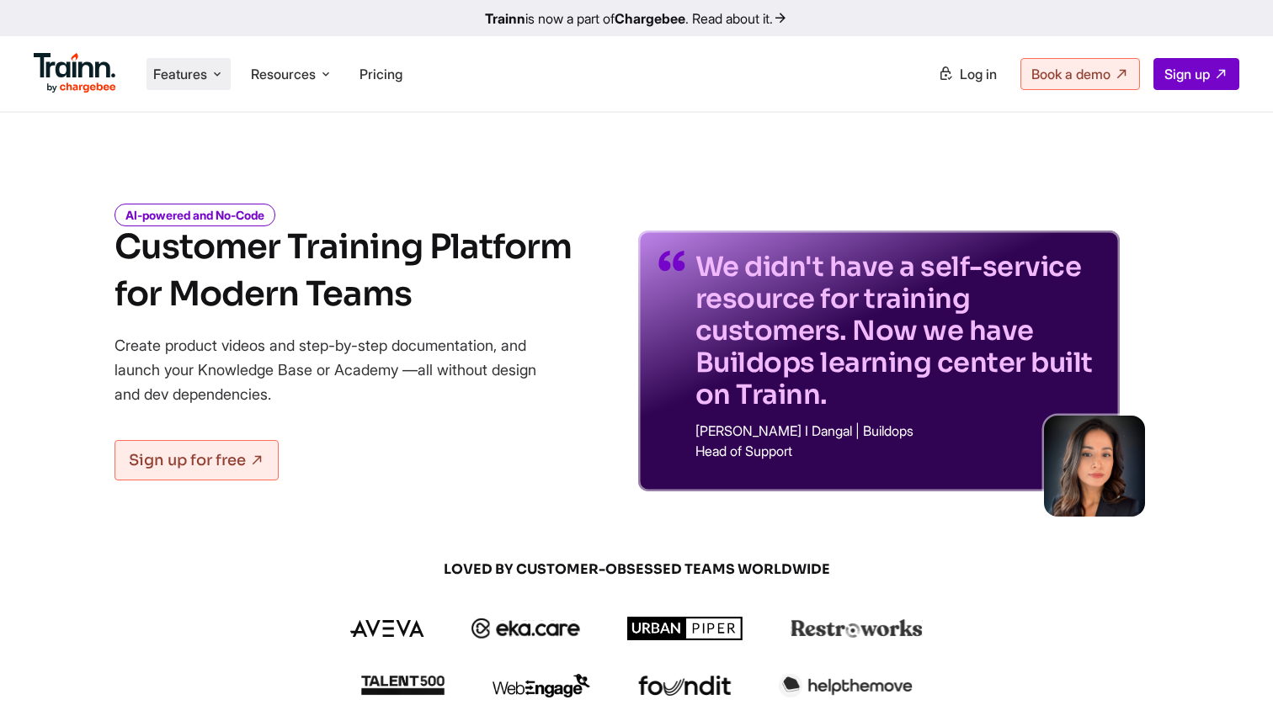
click at [223, 72] on icon at bounding box center [216, 74] width 13 height 17
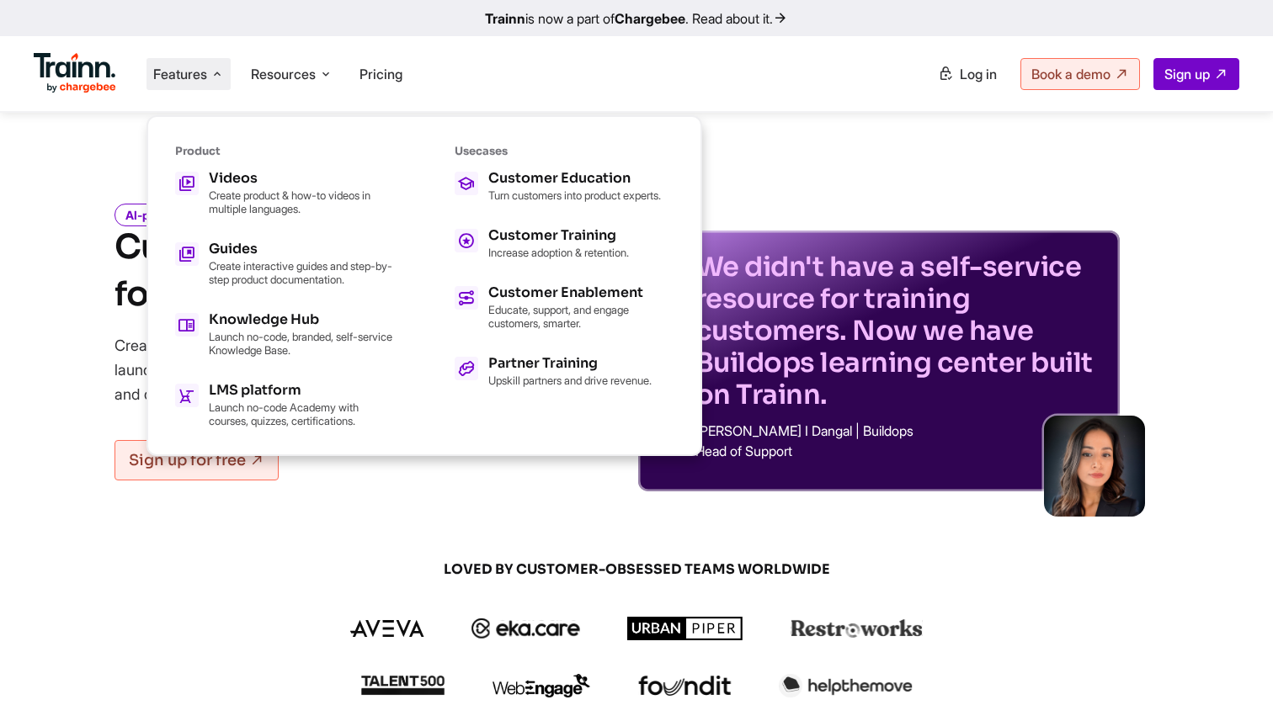
click at [894, 216] on div "We didn't have a self-service resource for training customers. Now we have Buil…" at bounding box center [878, 335] width 481 height 311
